Goal: Information Seeking & Learning: Find specific fact

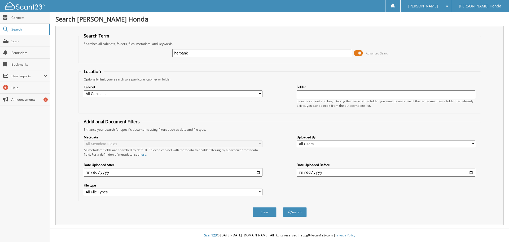
type input "herbank"
click at [360, 53] on span at bounding box center [358, 53] width 9 height 8
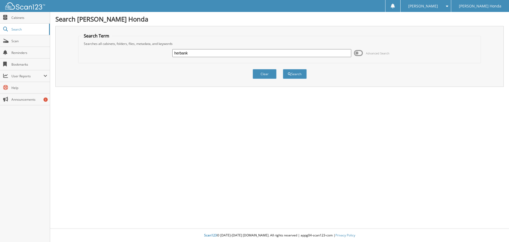
click at [358, 53] on span at bounding box center [358, 53] width 9 height 8
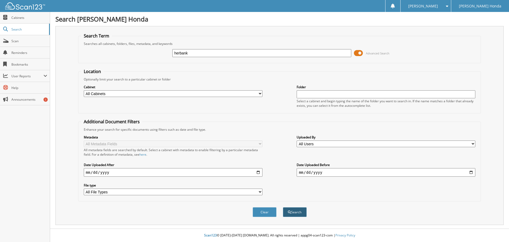
click at [299, 211] on button "Search" at bounding box center [295, 212] width 24 height 10
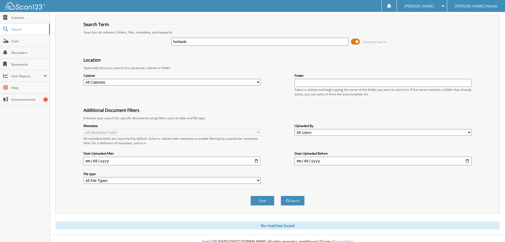
scroll to position [18, 0]
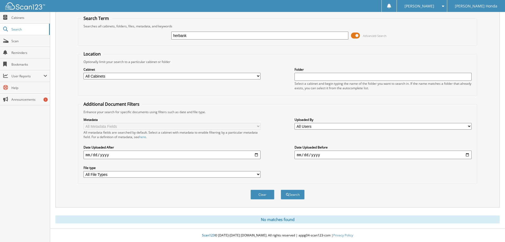
click at [180, 34] on input "herbank" at bounding box center [259, 36] width 177 height 8
type input "herbrank"
click at [281, 189] on button "Search" at bounding box center [293, 194] width 24 height 10
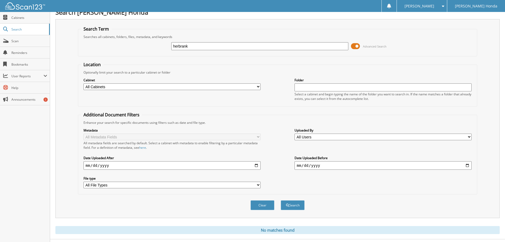
scroll to position [18, 0]
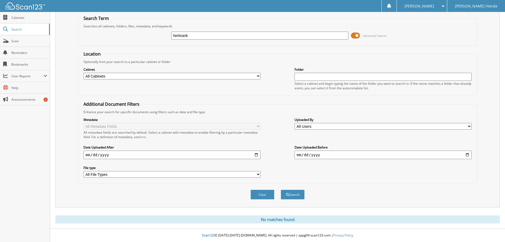
click at [179, 34] on input "herbrank" at bounding box center [259, 36] width 177 height 8
type input "hebrank"
click at [281, 189] on button "Search" at bounding box center [293, 194] width 24 height 10
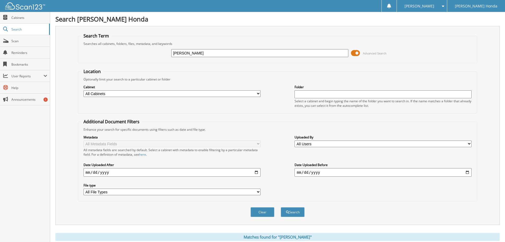
scroll to position [186, 0]
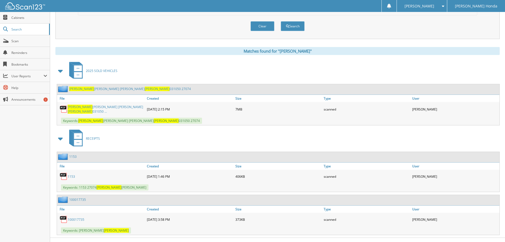
click at [75, 89] on span "HEBRANK" at bounding box center [81, 88] width 25 height 5
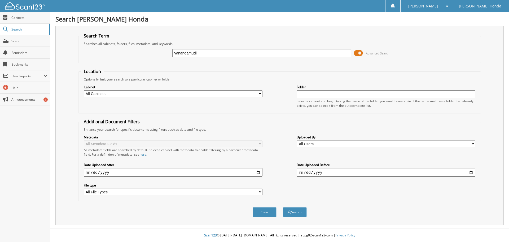
type input "vanangamudi"
click at [283, 207] on button "Search" at bounding box center [295, 212] width 24 height 10
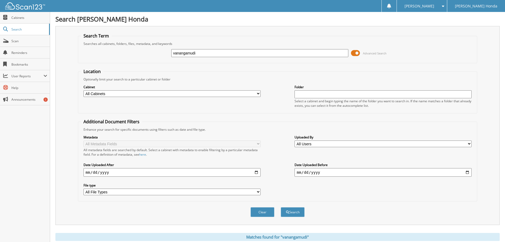
scroll to position [84, 0]
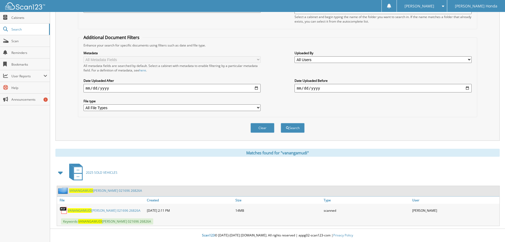
click at [81, 192] on span "VANANGAMUDI" at bounding box center [81, 190] width 24 height 5
